Goal: Information Seeking & Learning: Learn about a topic

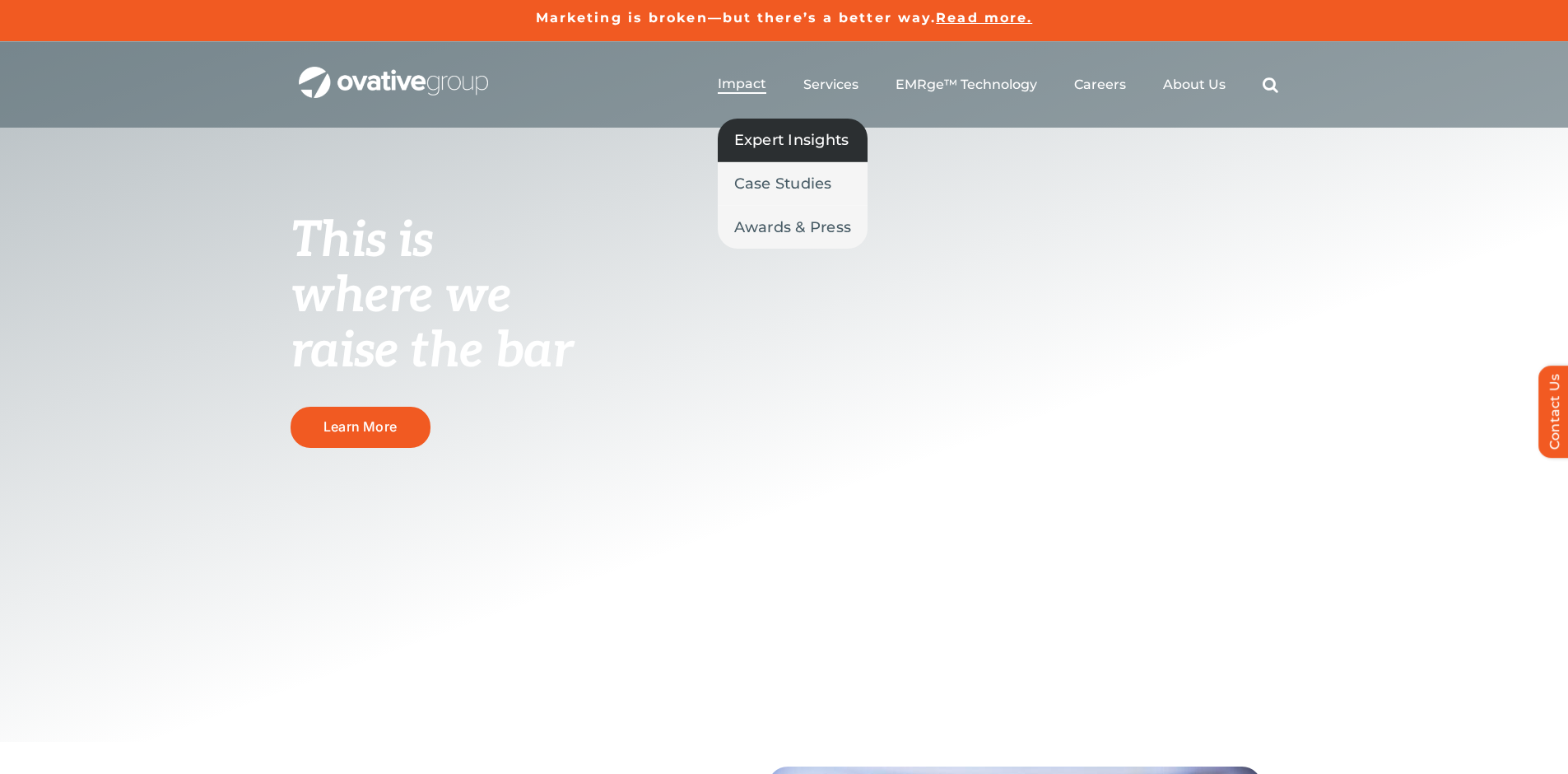
click at [781, 137] on span "Expert Insights" at bounding box center [792, 140] width 115 height 23
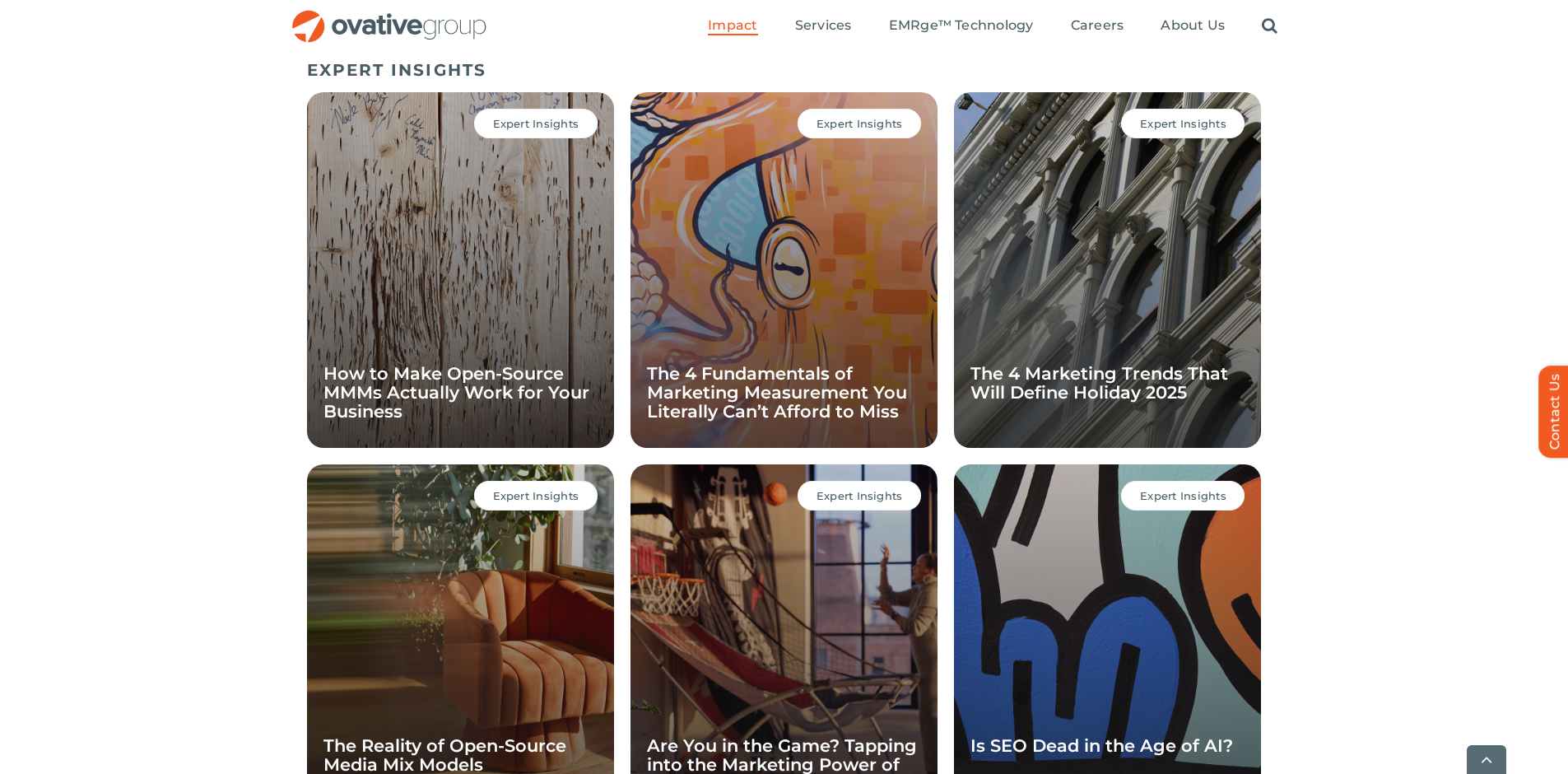
scroll to position [1135, 0]
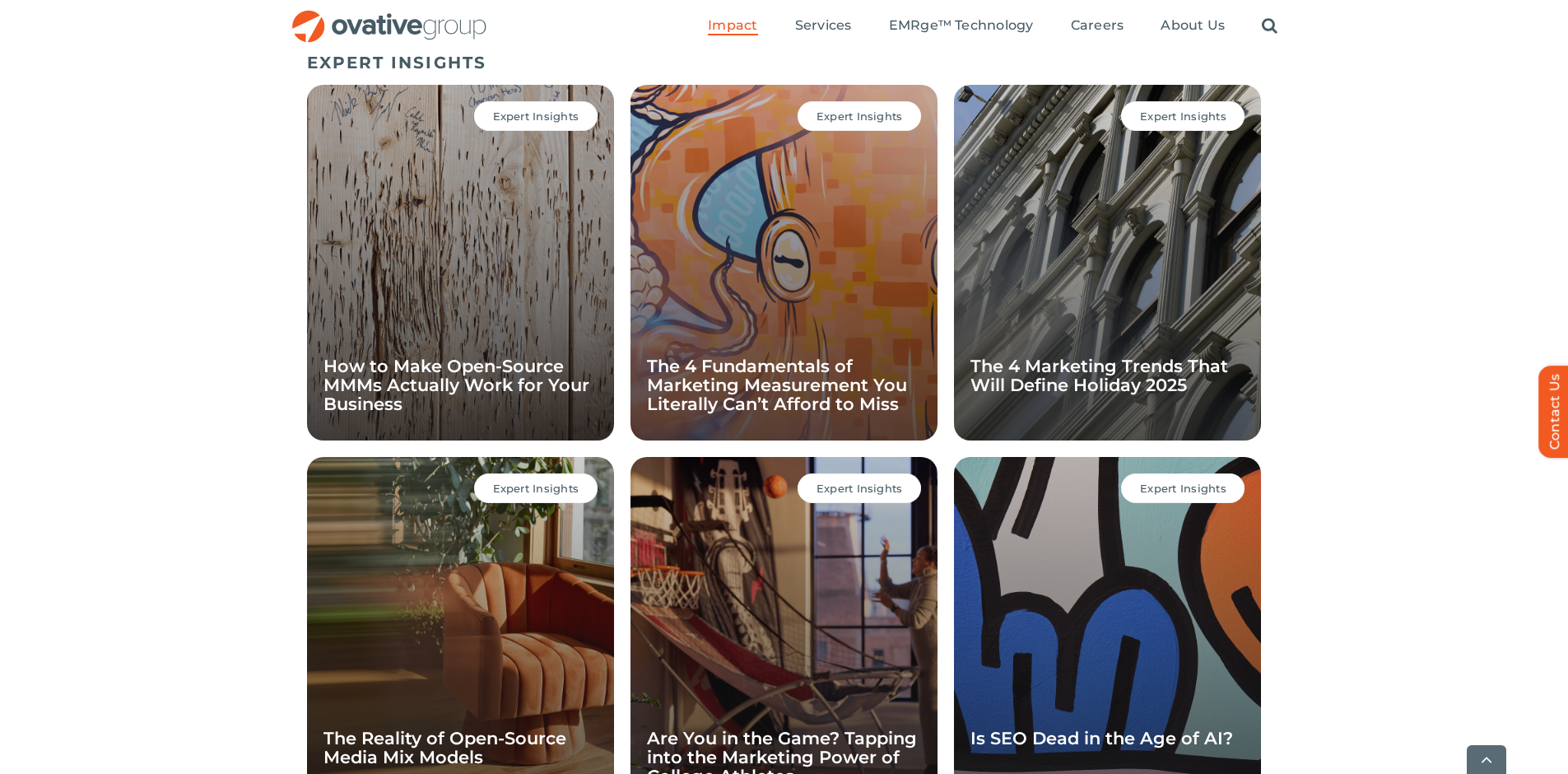
click at [433, 307] on div "Expert Insights How to Make Open-Source MMMs Actually Work for Your Business" at bounding box center [461, 263] width 307 height 356
click at [524, 116] on span "Expert Insights" at bounding box center [537, 116] width 87 height 13
click at [519, 121] on span "Expert Insights" at bounding box center [537, 116] width 87 height 13
click at [470, 342] on div "Expert Insights How to Make Open-Source MMMs Actually Work for Your Business" at bounding box center [461, 263] width 307 height 356
click at [506, 224] on div "Expert Insights How to Make Open-Source MMMs Actually Work for Your Business" at bounding box center [461, 263] width 307 height 356
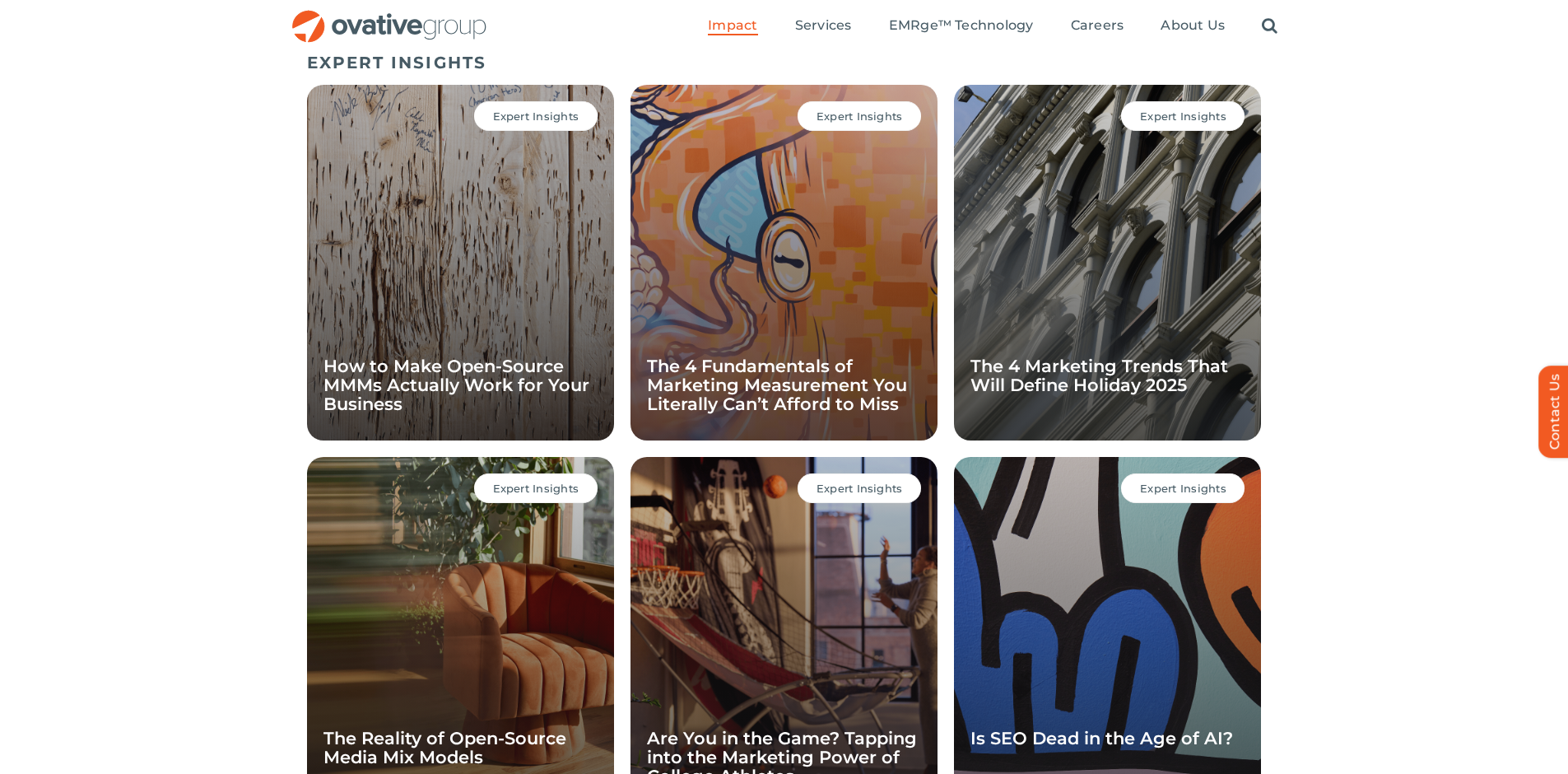
click at [532, 121] on span "Expert Insights" at bounding box center [537, 116] width 87 height 13
click at [492, 272] on div "Expert Insights How to Make Open-Source MMMs Actually Work for Your Business" at bounding box center [461, 263] width 307 height 356
click at [390, 381] on link "How to Make Open-Source MMMs Actually Work for Your Business" at bounding box center [457, 385] width 266 height 58
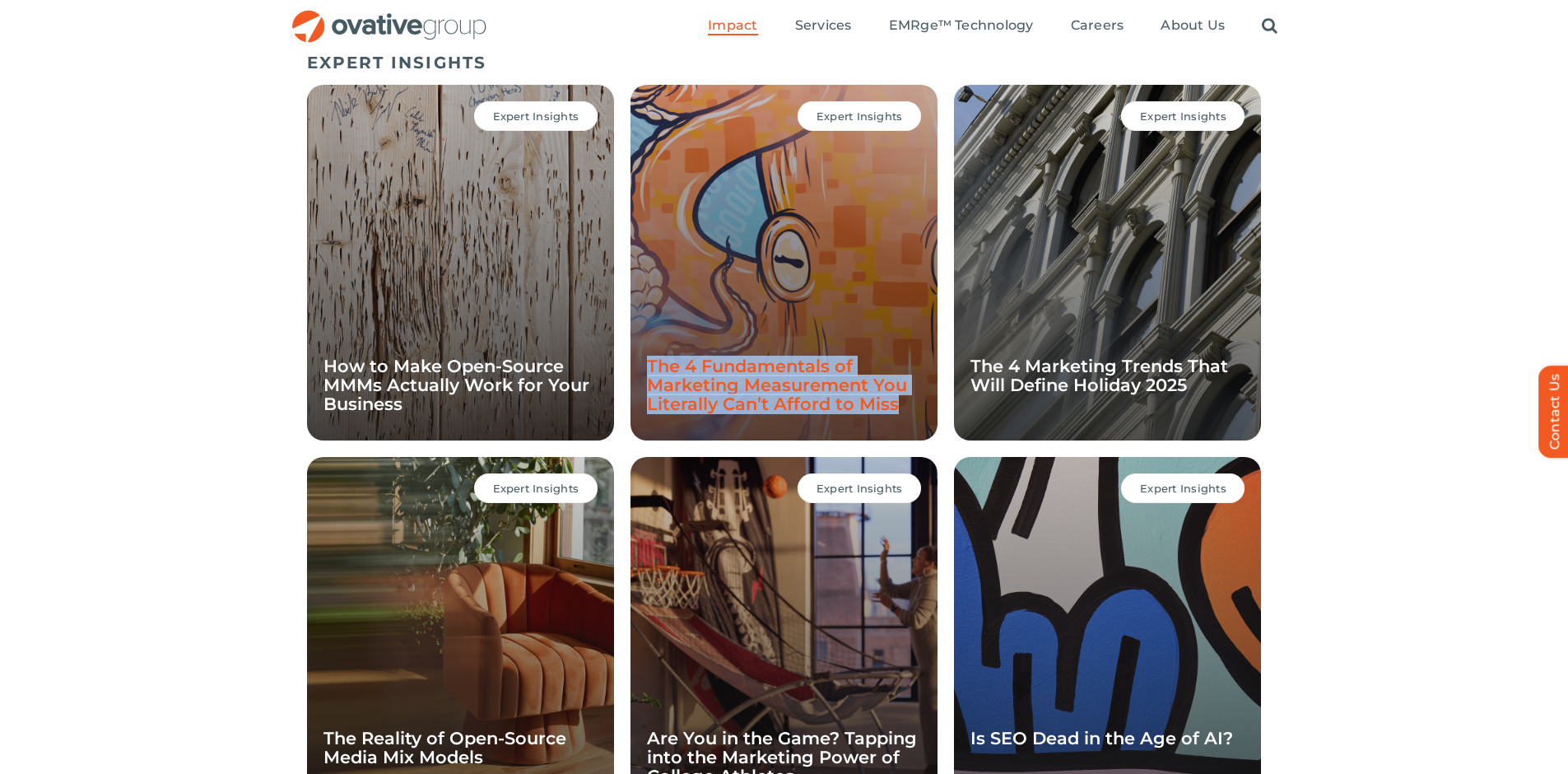
drag, startPoint x: 905, startPoint y: 405, endPoint x: 649, endPoint y: 367, distance: 258.8
click at [649, 367] on h4 "The 4 Fundamentals of Marketing Measurement You Literally Can’t Afford to Miss" at bounding box center [784, 385] width 274 height 56
copy link "The 4 Fundamentals of Marketing Measurement You Literally Can’t Afford to Miss"
